Goal: Information Seeking & Learning: Understand process/instructions

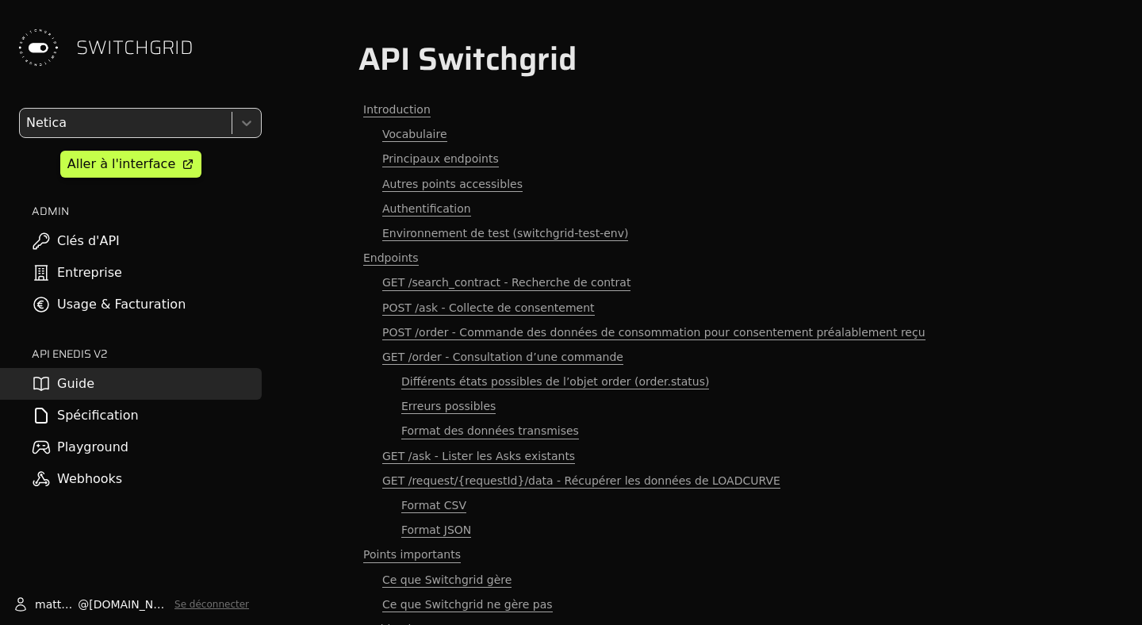
scroll to position [4048, 0]
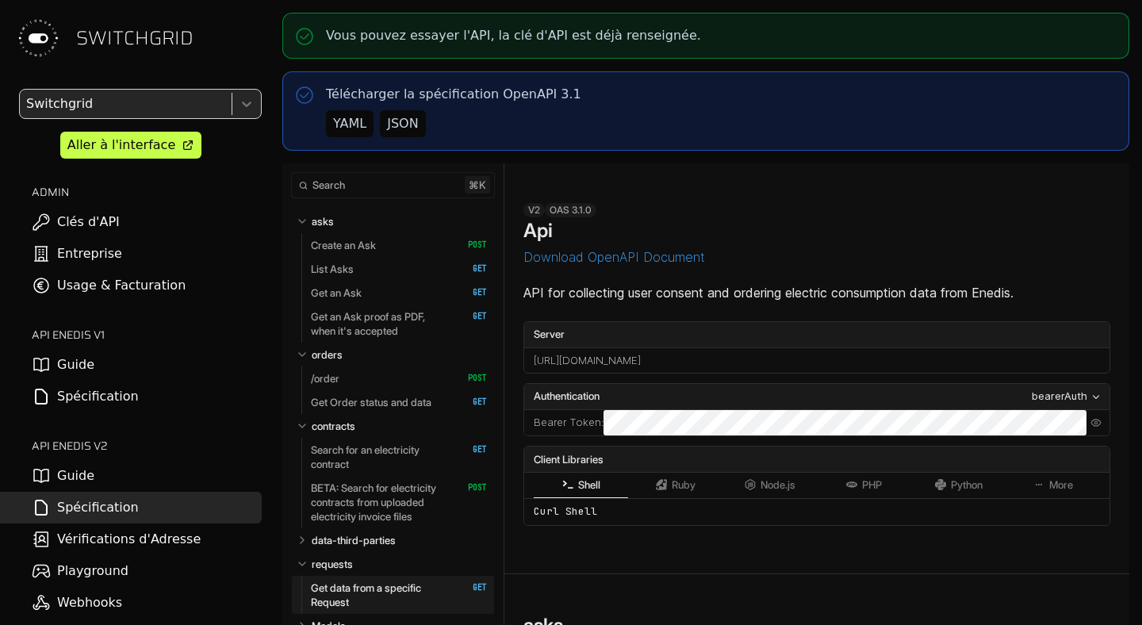
select select "**********"
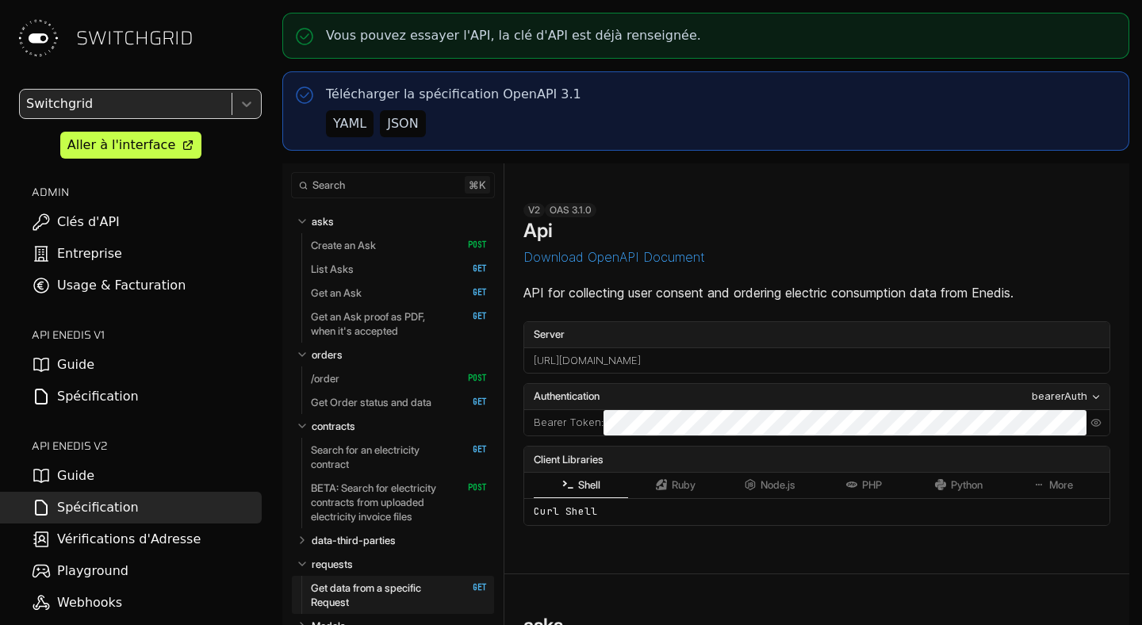
select select "**********"
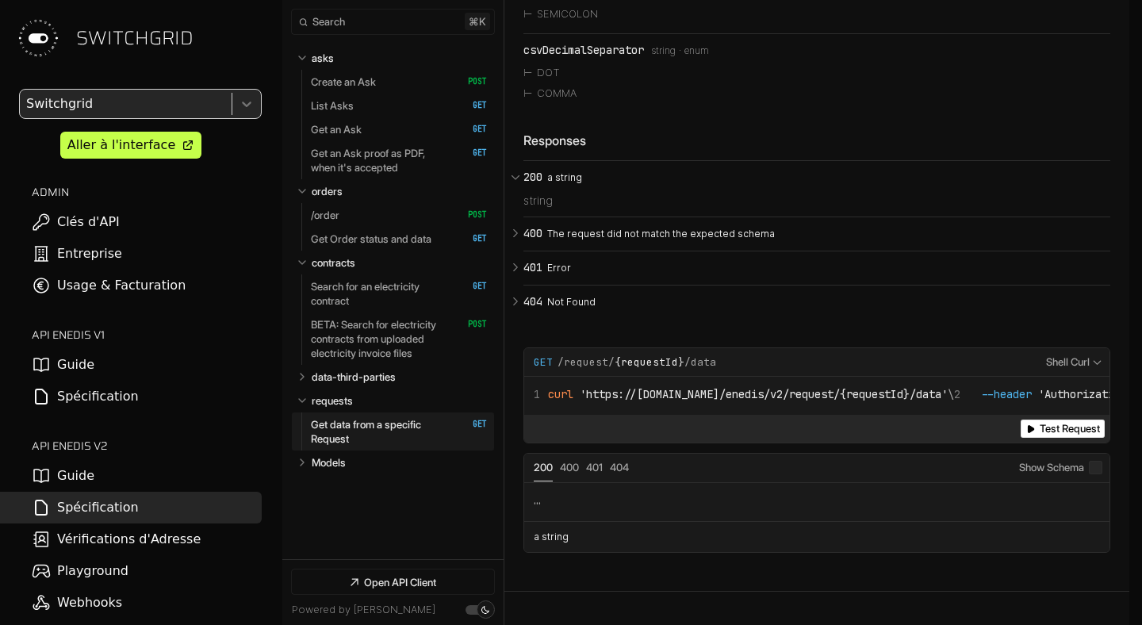
scroll to position [22, 0]
